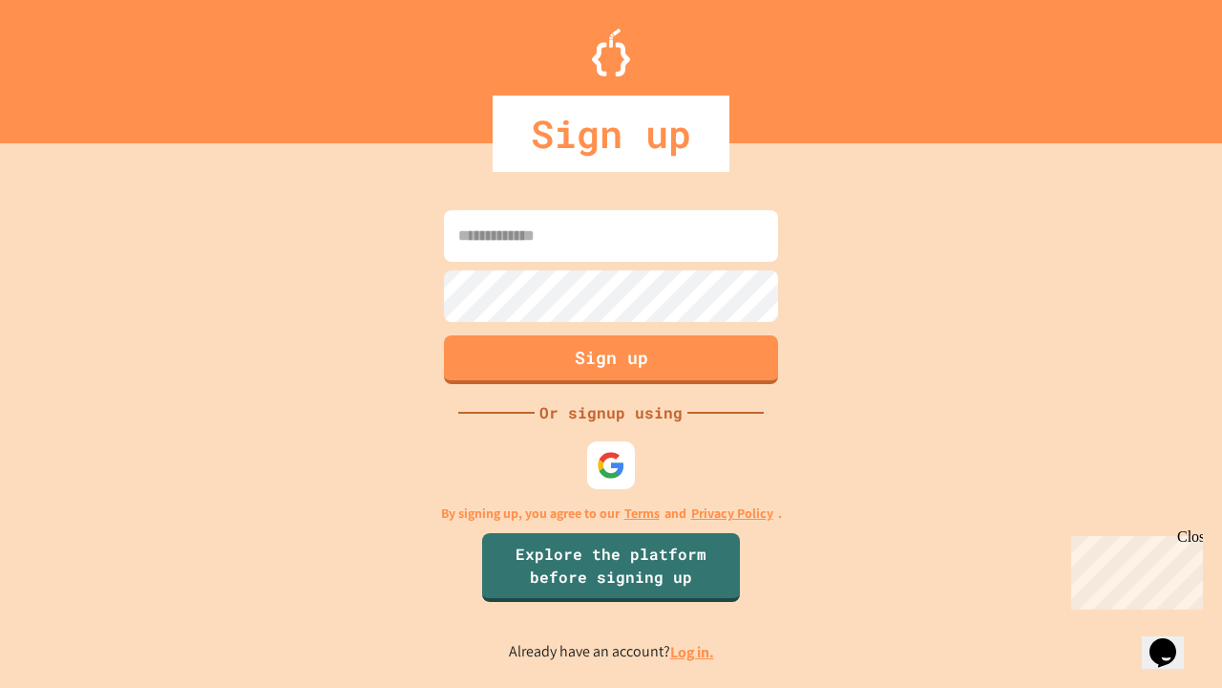
click at [693, 651] on link "Log in." at bounding box center [692, 652] width 44 height 20
